Goal: Entertainment & Leisure: Consume media (video, audio)

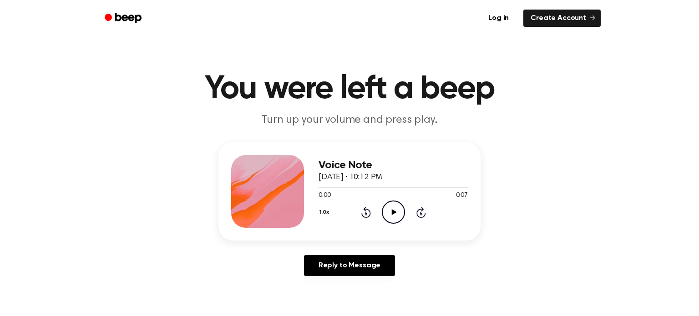
click at [389, 214] on icon "Play Audio" at bounding box center [393, 212] width 23 height 23
click at [386, 209] on icon "Play Audio" at bounding box center [393, 212] width 23 height 23
click at [395, 217] on icon "Play Audio" at bounding box center [393, 212] width 23 height 23
click at [394, 221] on icon "Pause Audio" at bounding box center [393, 212] width 23 height 23
click at [386, 215] on icon "Play Audio" at bounding box center [393, 212] width 23 height 23
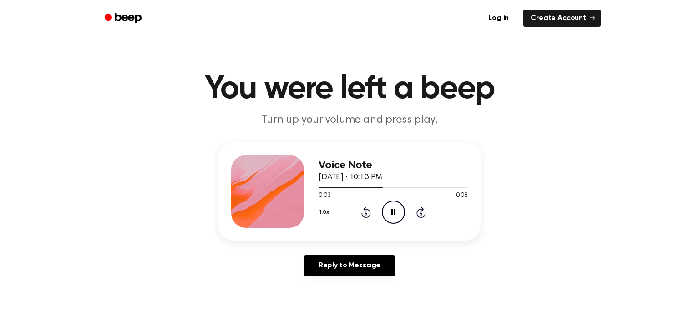
click at [387, 217] on icon "Pause Audio" at bounding box center [393, 212] width 23 height 23
click at [389, 215] on icon "Play Audio" at bounding box center [393, 212] width 23 height 23
click at [387, 204] on icon "Play Audio" at bounding box center [393, 212] width 23 height 23
click at [389, 208] on icon "Play Audio" at bounding box center [393, 212] width 23 height 23
click at [391, 224] on div "Voice Note [DATE] · 10:17 PM 0:00 0:09 Your browser does not support the [objec…" at bounding box center [392, 191] width 149 height 73
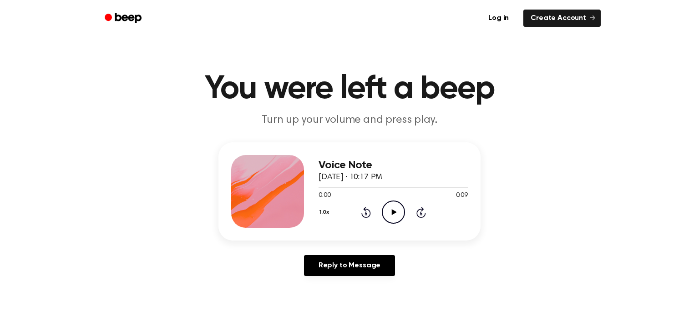
click at [391, 217] on icon "Play Audio" at bounding box center [393, 212] width 23 height 23
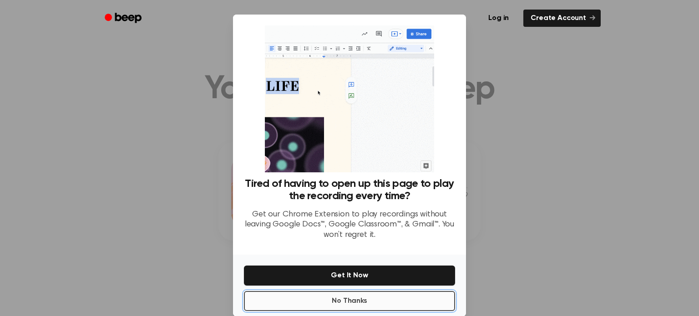
click at [376, 297] on button "No Thanks" at bounding box center [349, 301] width 211 height 20
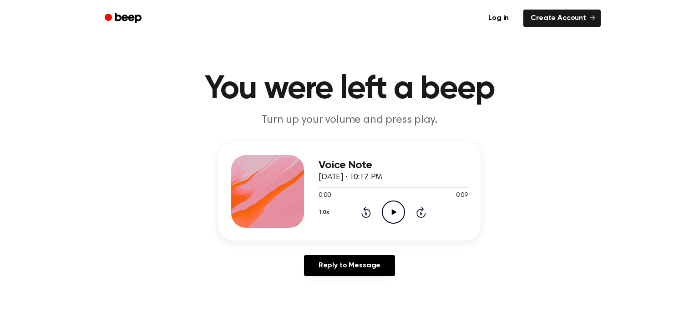
click at [389, 223] on icon "Play Audio" at bounding box center [393, 212] width 23 height 23
click at [389, 207] on icon "Play Audio" at bounding box center [393, 212] width 23 height 23
